Goal: Book appointment/travel/reservation

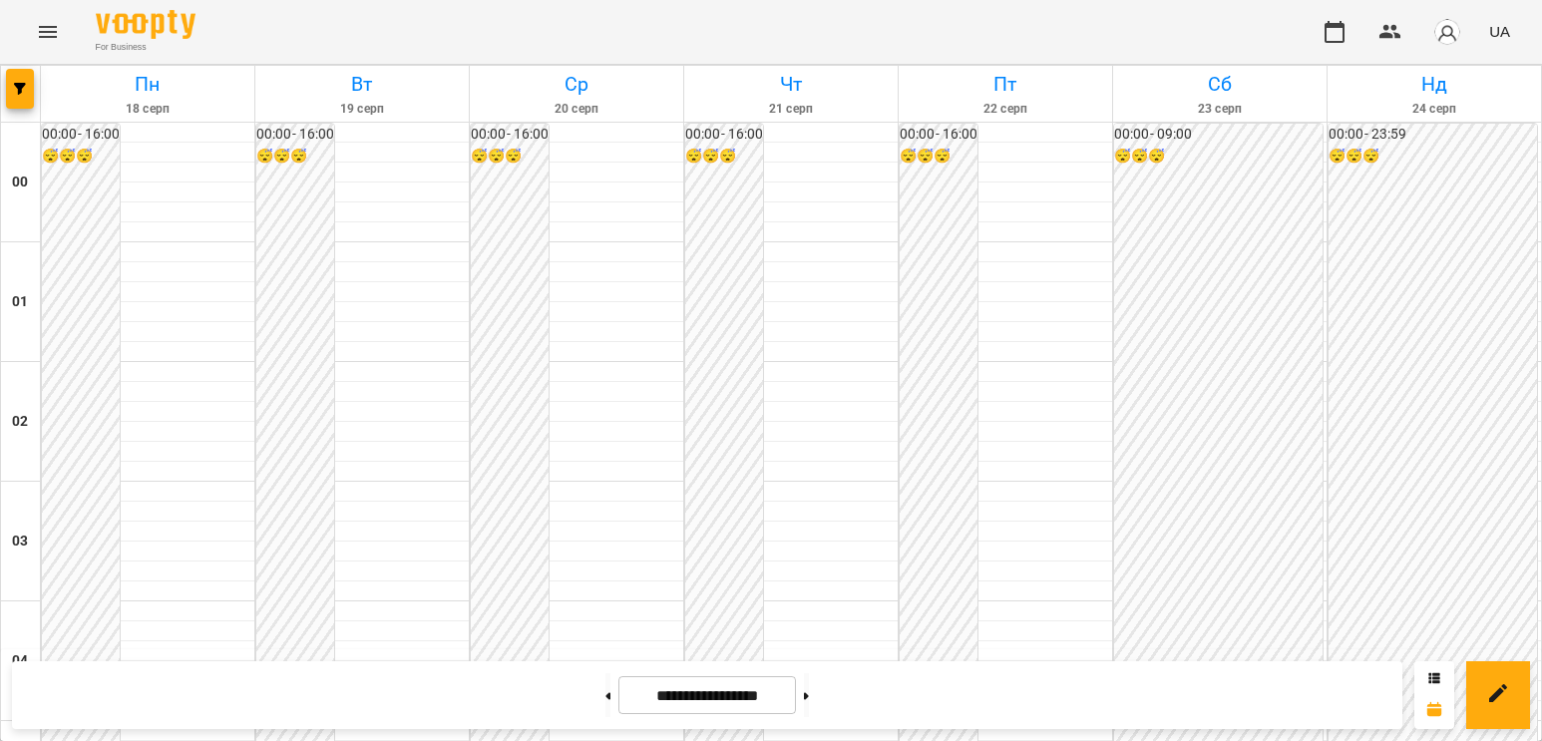
scroll to position [1945, 0]
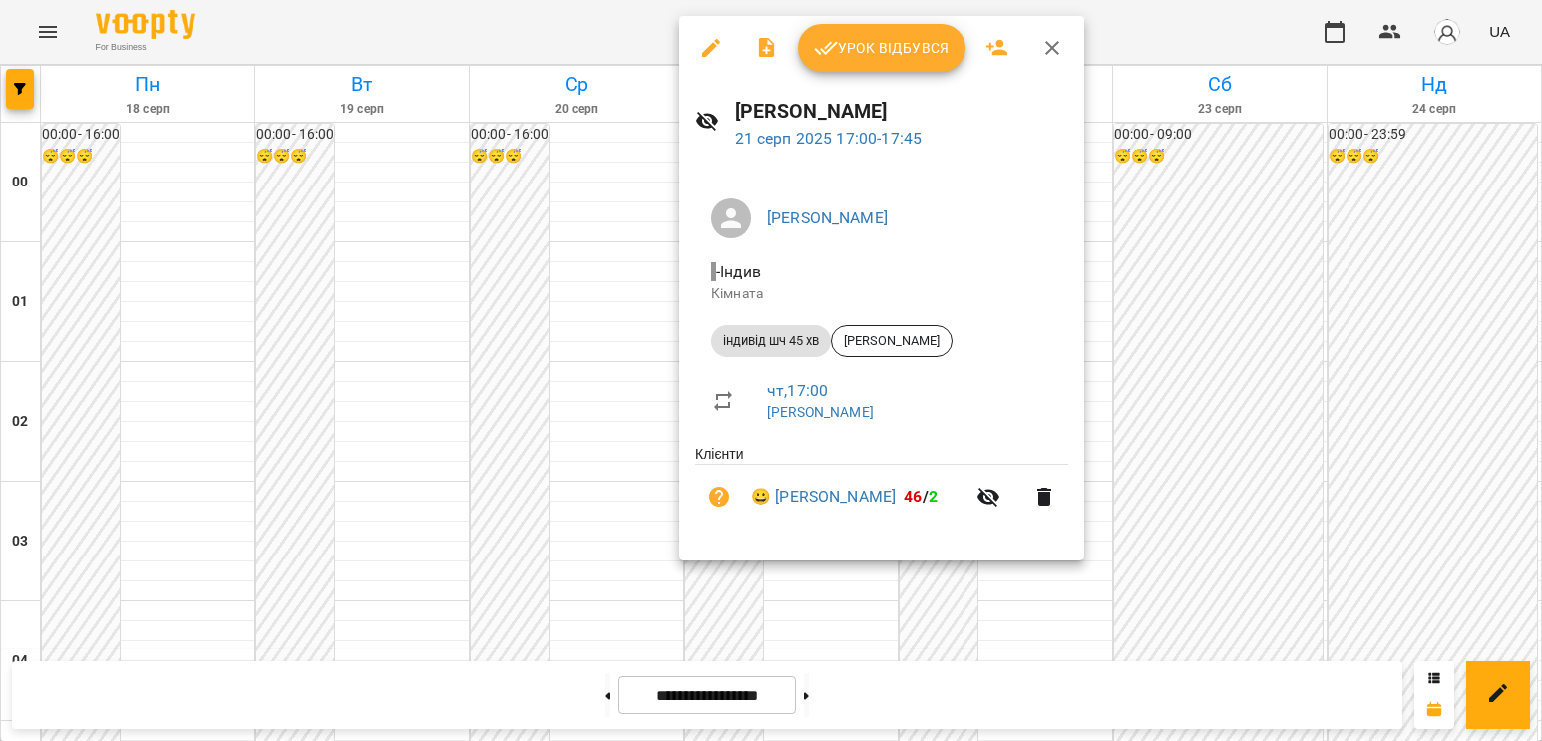
click at [1301, 559] on div at bounding box center [771, 370] width 1542 height 741
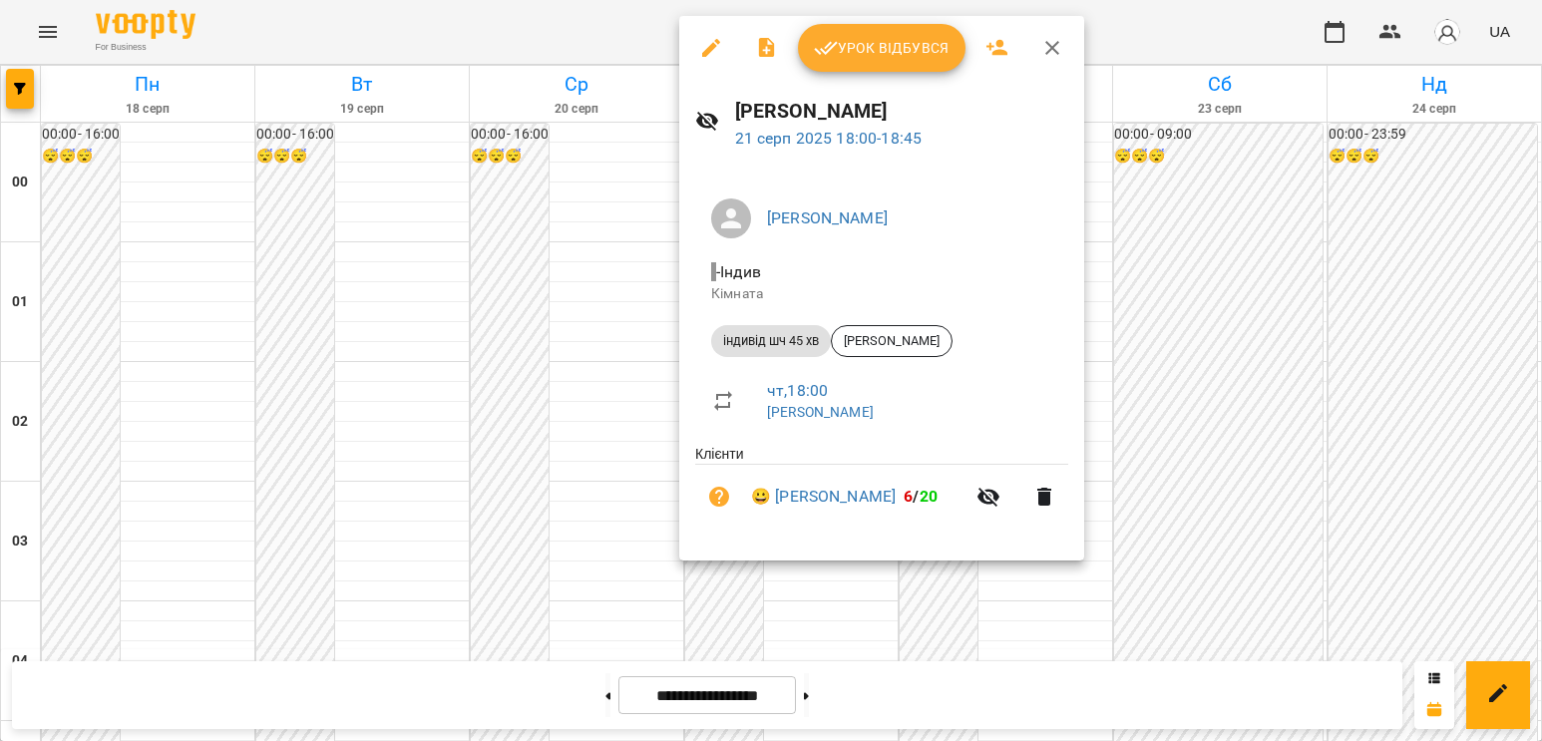
click at [1196, 486] on div at bounding box center [771, 370] width 1542 height 741
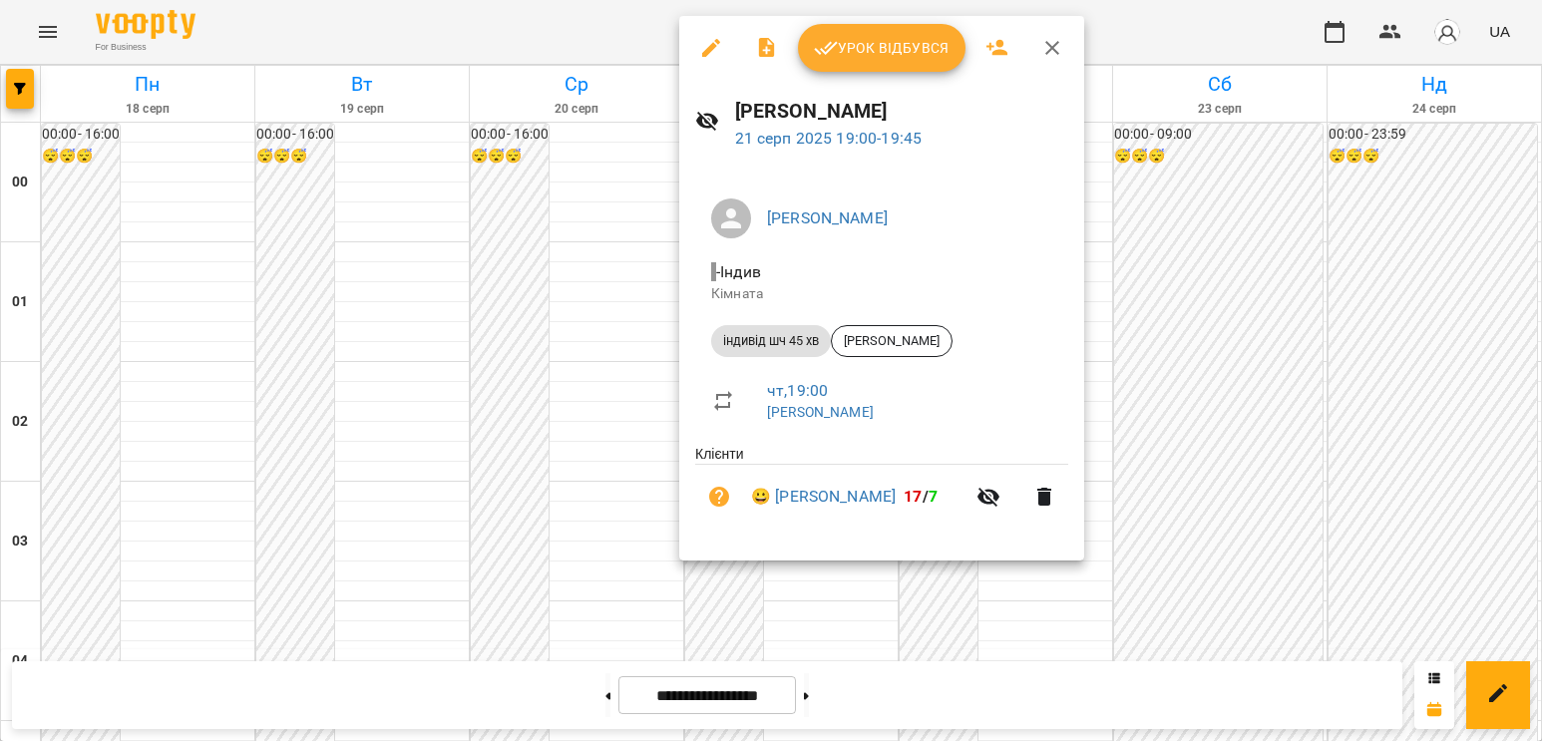
click at [1290, 517] on div at bounding box center [771, 370] width 1542 height 741
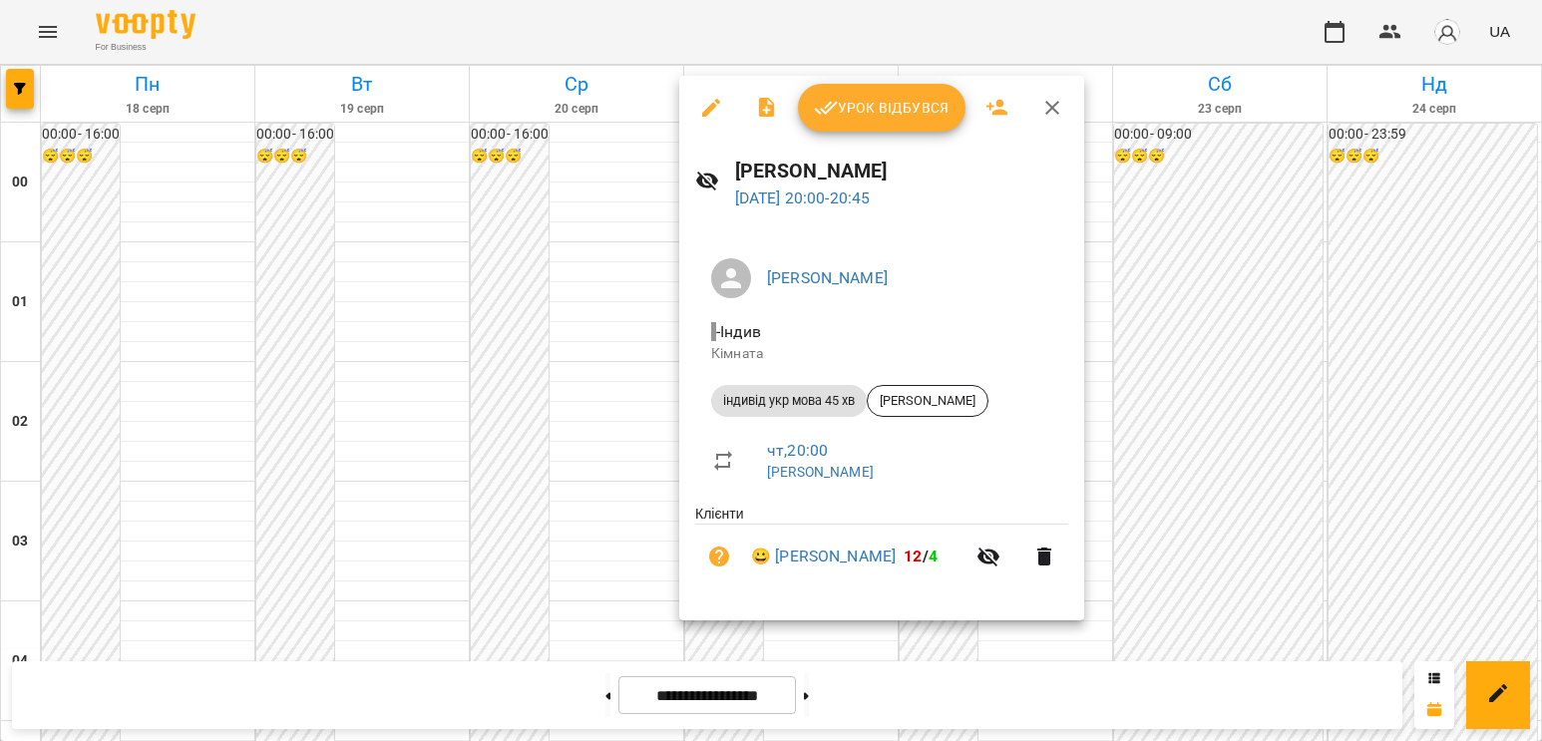
click at [1163, 564] on div at bounding box center [771, 370] width 1542 height 741
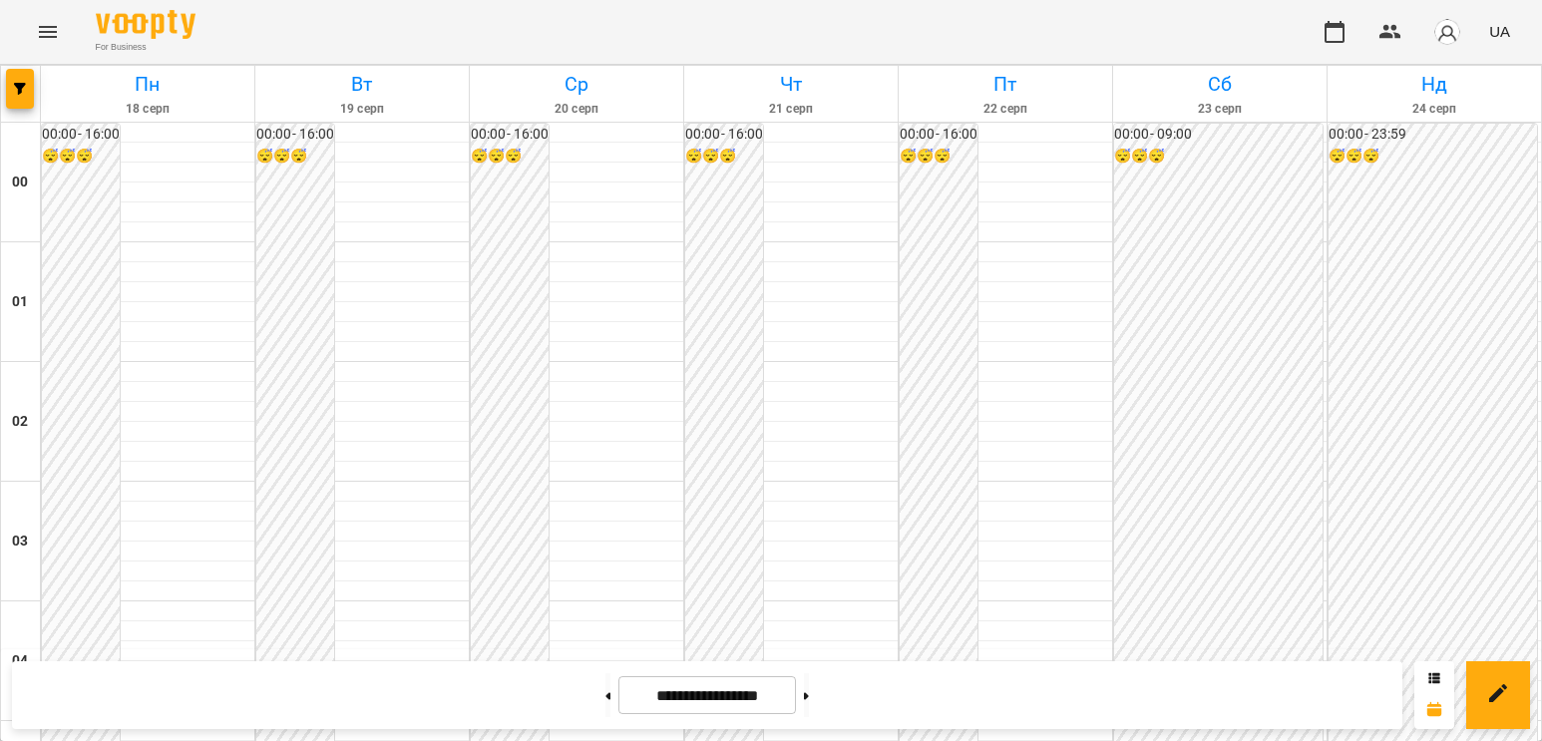
scroll to position [2144, 0]
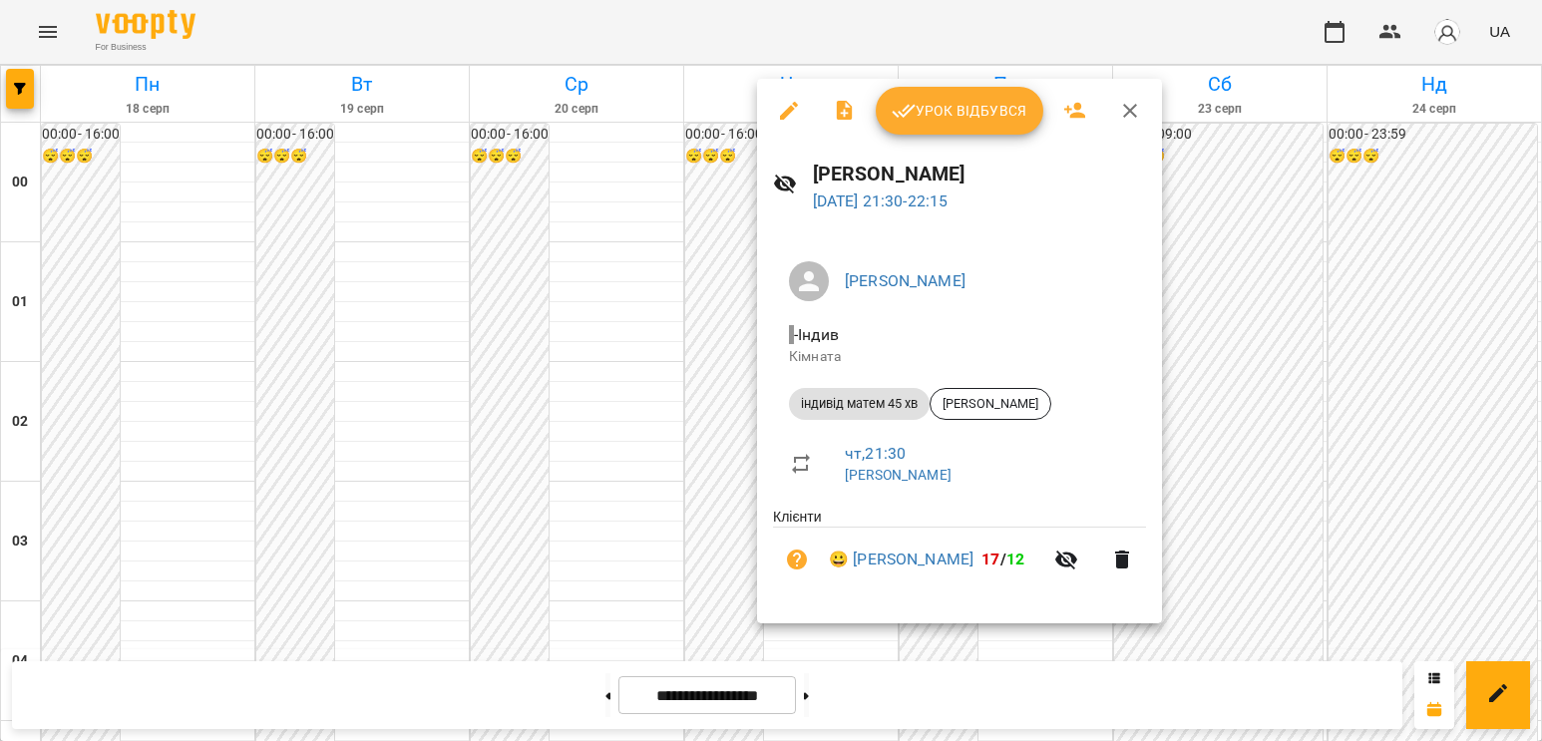
click at [1344, 541] on div at bounding box center [771, 370] width 1542 height 741
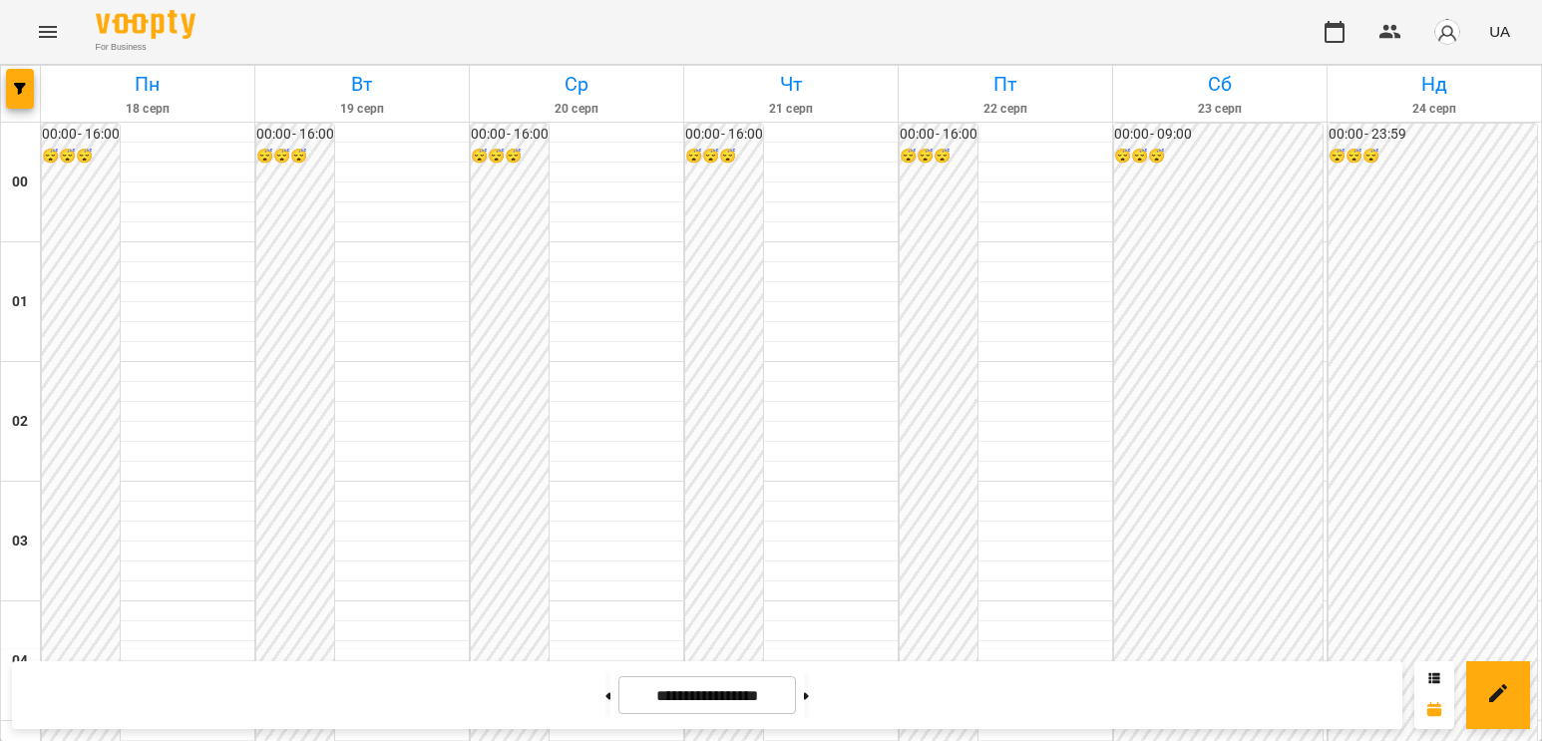
scroll to position [1546, 0]
